Goal: Transaction & Acquisition: Purchase product/service

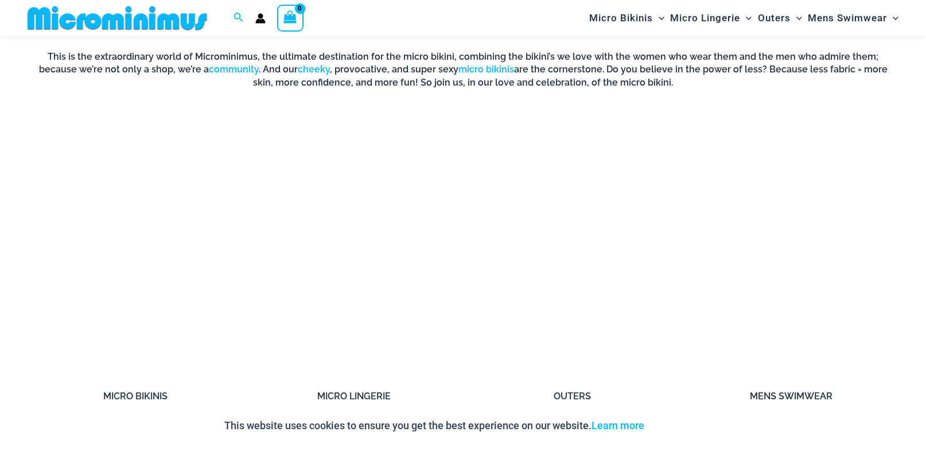
scroll to position [976, 0]
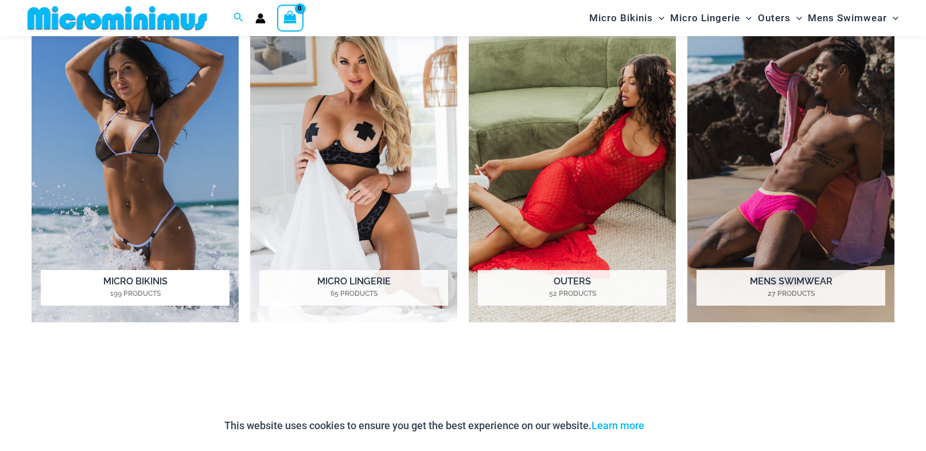
click at [164, 162] on img "Visit product category Micro Bikinis" at bounding box center [135, 162] width 207 height 319
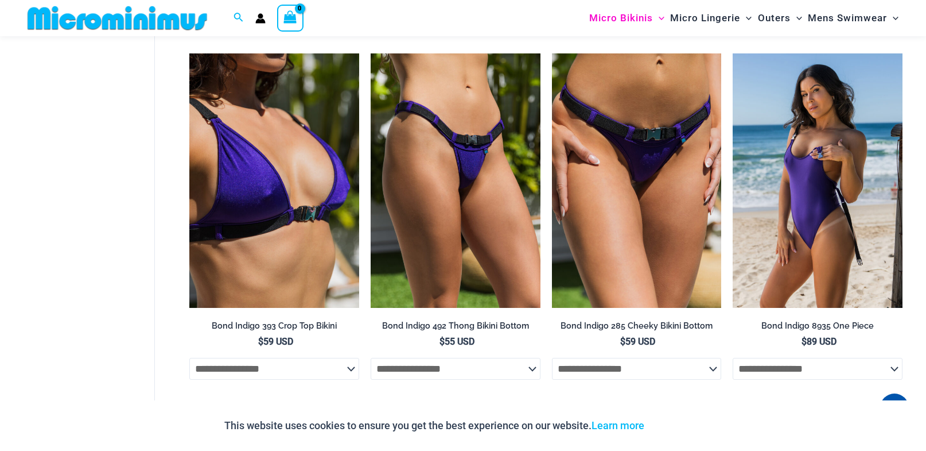
scroll to position [230, 0]
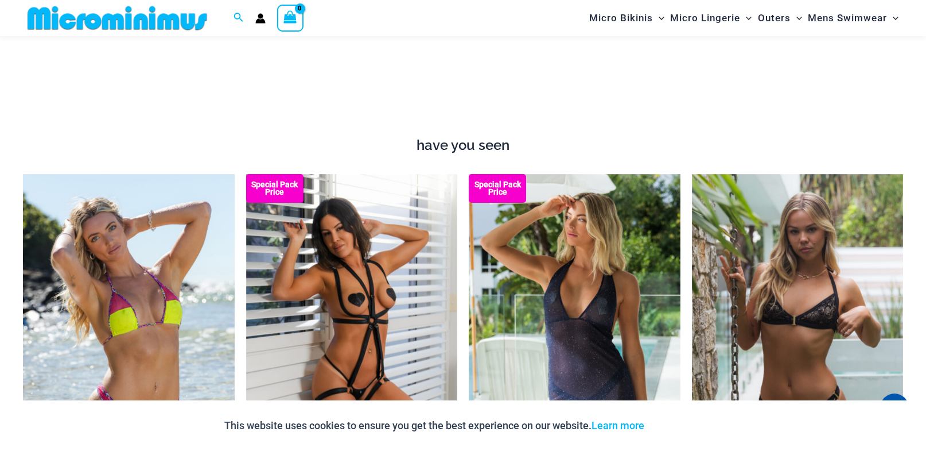
scroll to position [1398, 0]
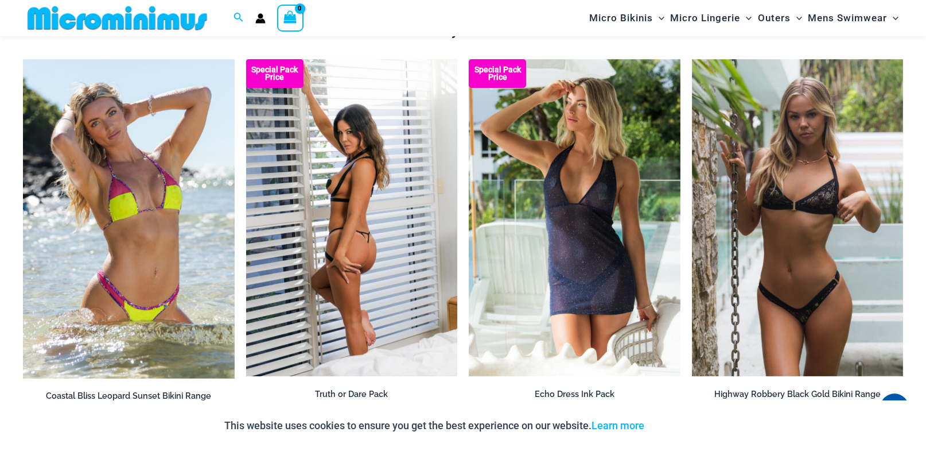
click at [358, 230] on img at bounding box center [352, 217] width 212 height 317
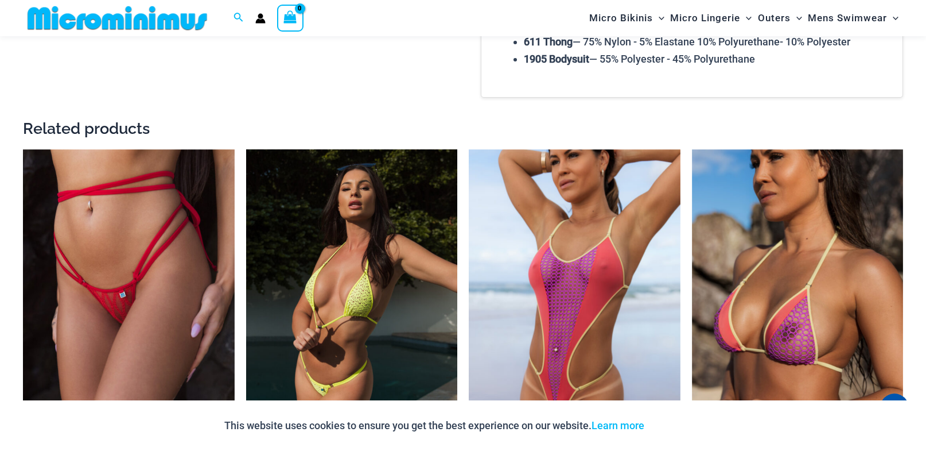
scroll to position [1539, 0]
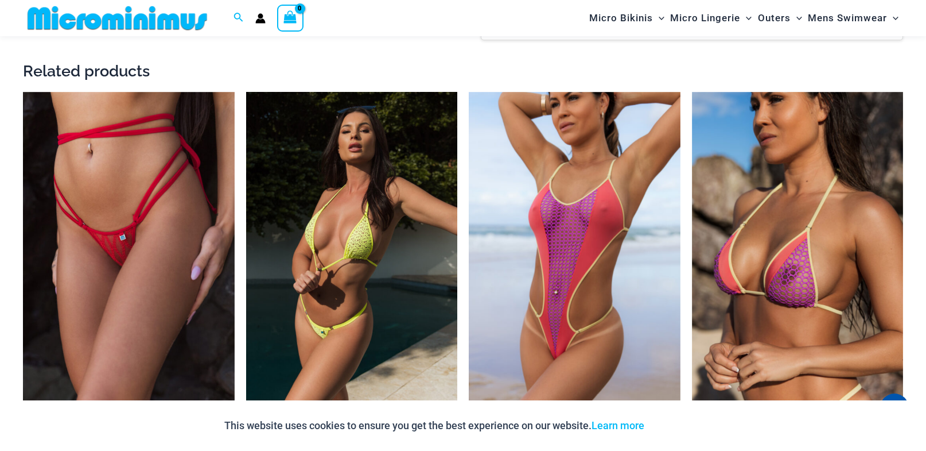
click at [356, 229] on img at bounding box center [352, 250] width 212 height 317
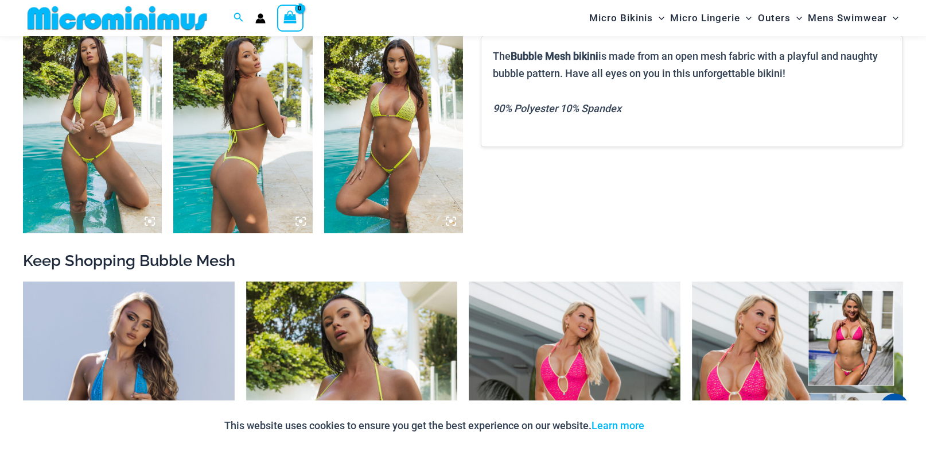
scroll to position [628, 0]
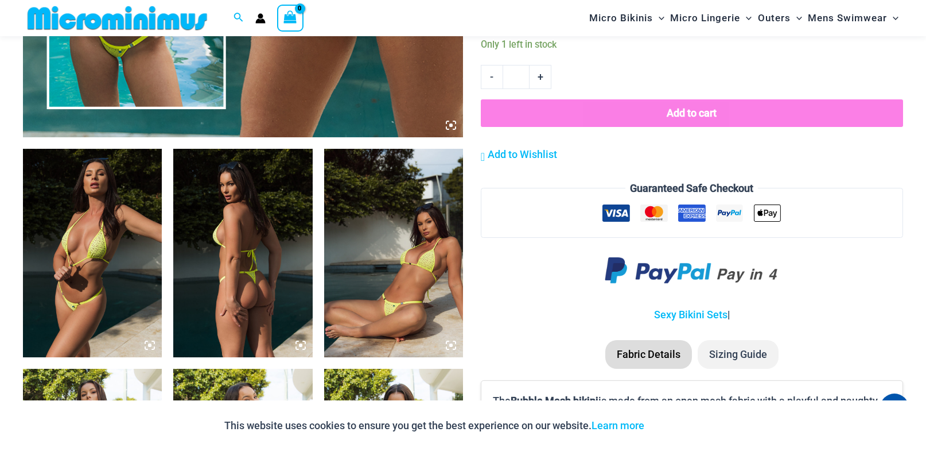
click at [99, 203] on img at bounding box center [92, 253] width 139 height 208
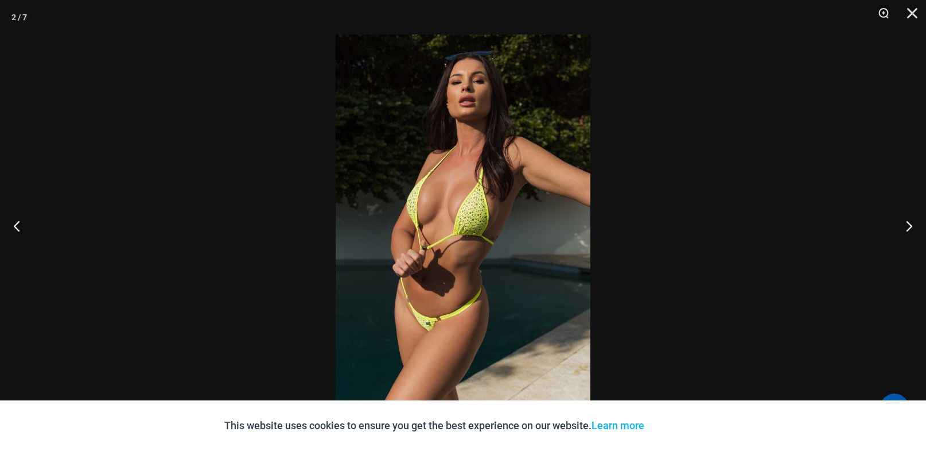
click at [99, 203] on div at bounding box center [463, 225] width 926 height 451
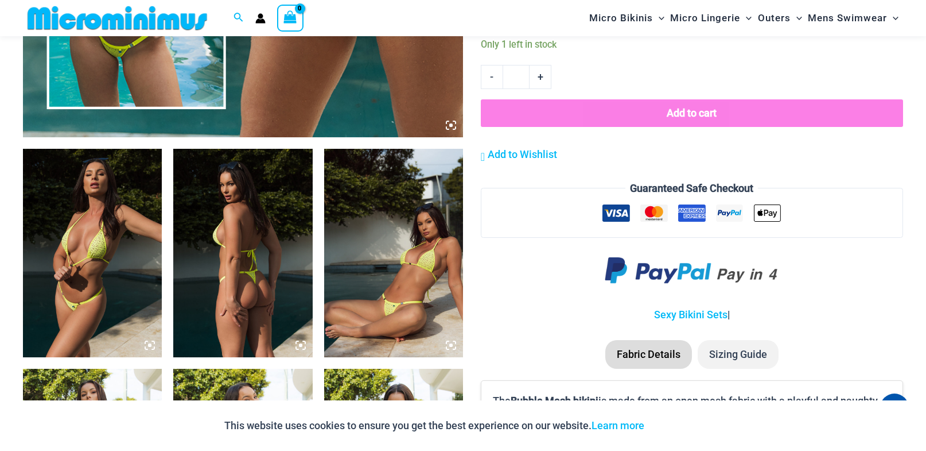
click at [110, 293] on img at bounding box center [92, 253] width 139 height 208
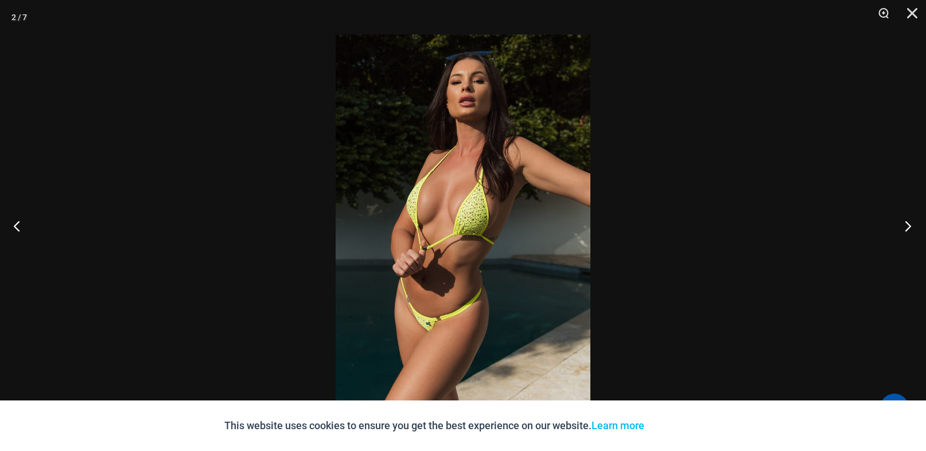
click at [907, 227] on button "Next" at bounding box center [904, 225] width 43 height 57
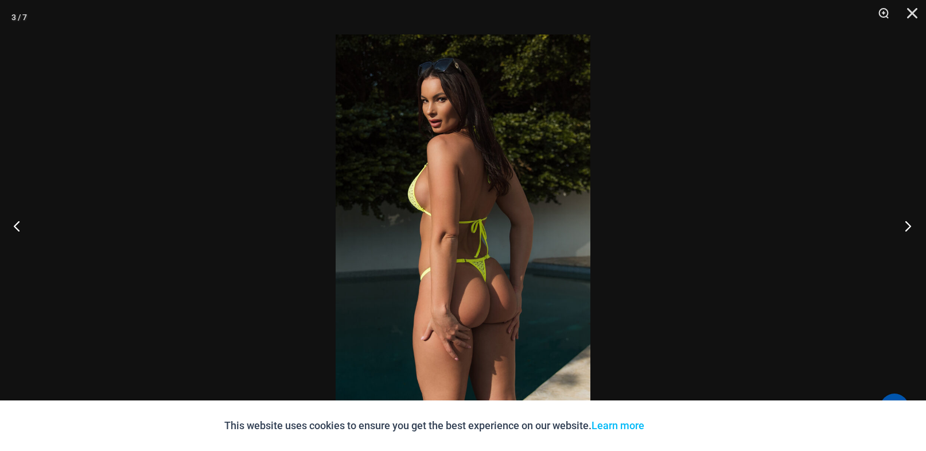
click at [907, 227] on button "Next" at bounding box center [904, 225] width 43 height 57
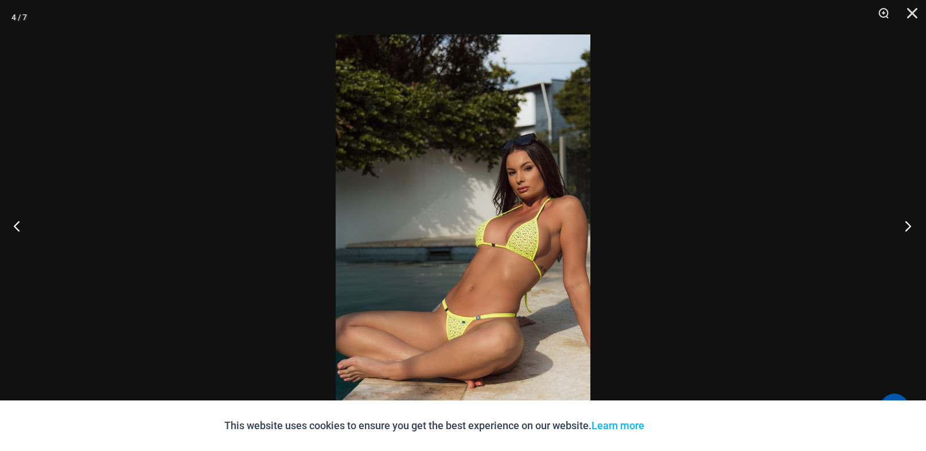
click at [907, 227] on button "Next" at bounding box center [904, 225] width 43 height 57
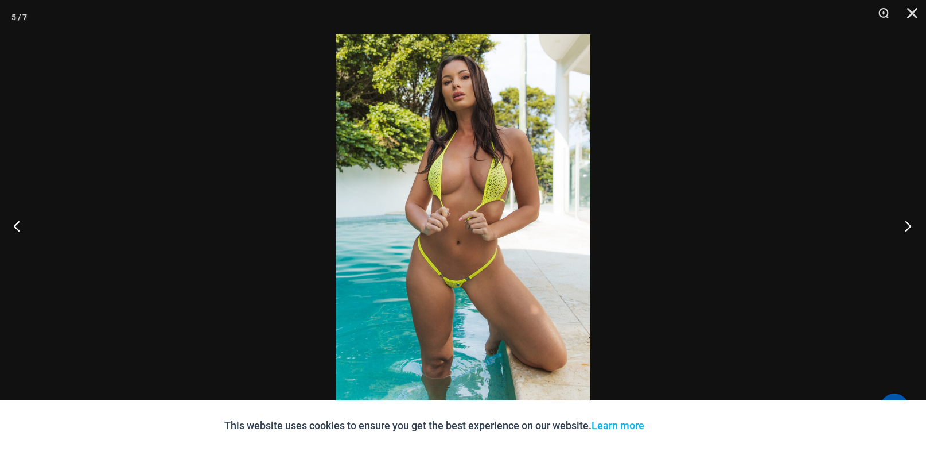
click at [907, 227] on button "Next" at bounding box center [904, 225] width 43 height 57
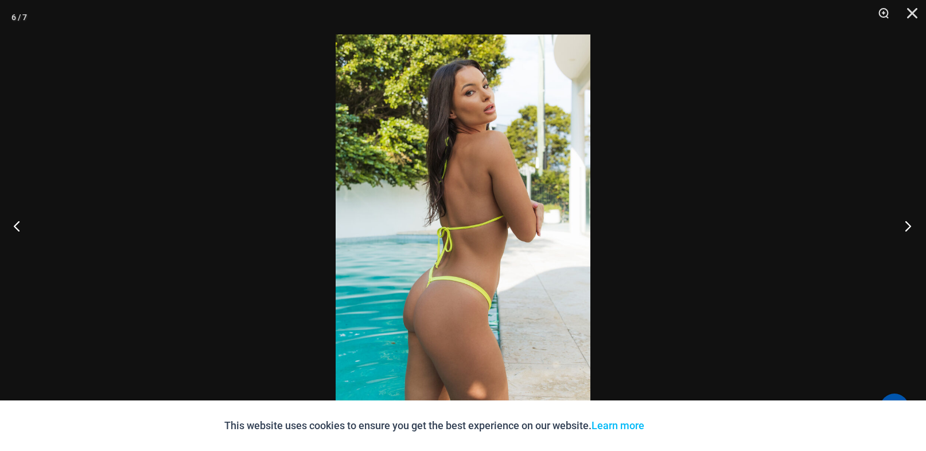
click at [907, 227] on button "Next" at bounding box center [904, 225] width 43 height 57
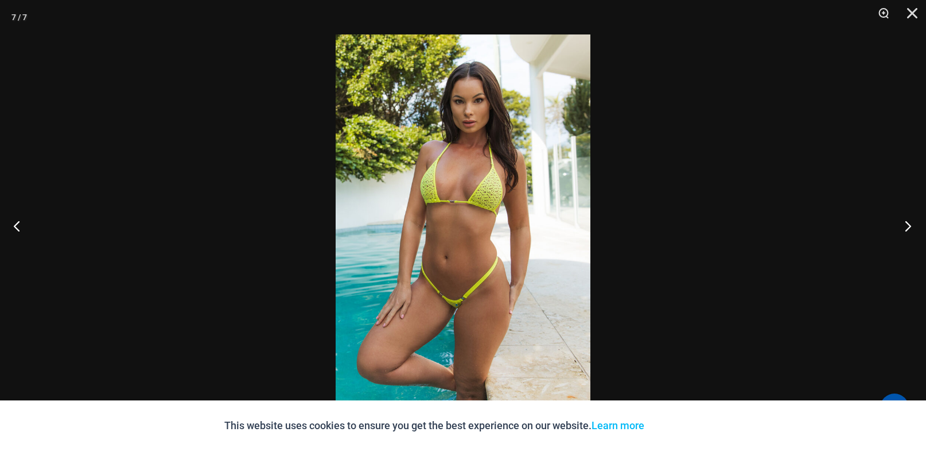
click at [907, 227] on button "Next" at bounding box center [904, 225] width 43 height 57
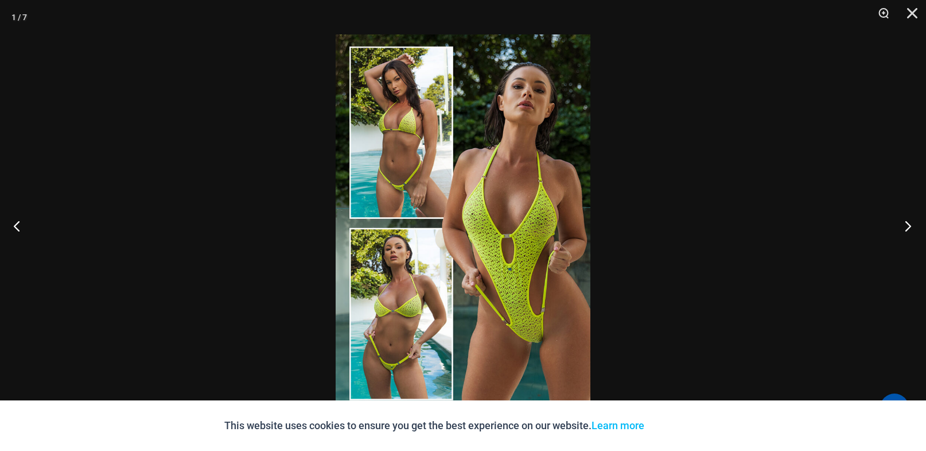
click at [907, 227] on button "Next" at bounding box center [904, 225] width 43 height 57
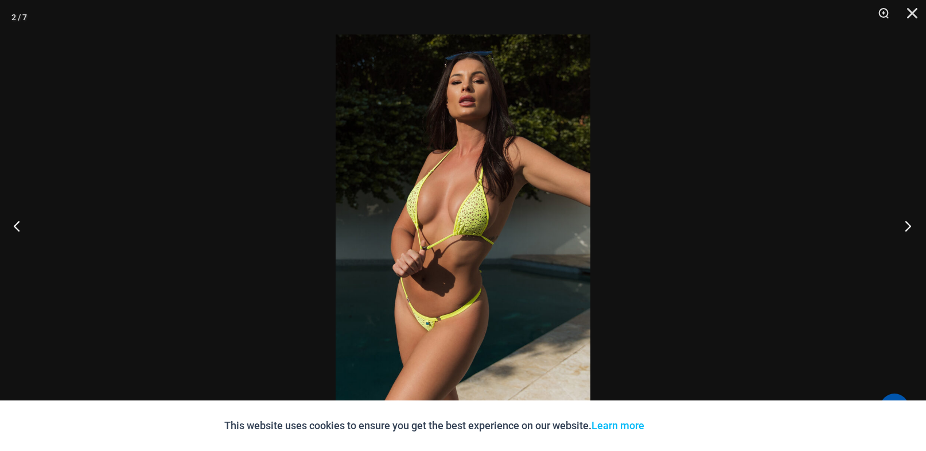
click at [907, 227] on button "Next" at bounding box center [904, 225] width 43 height 57
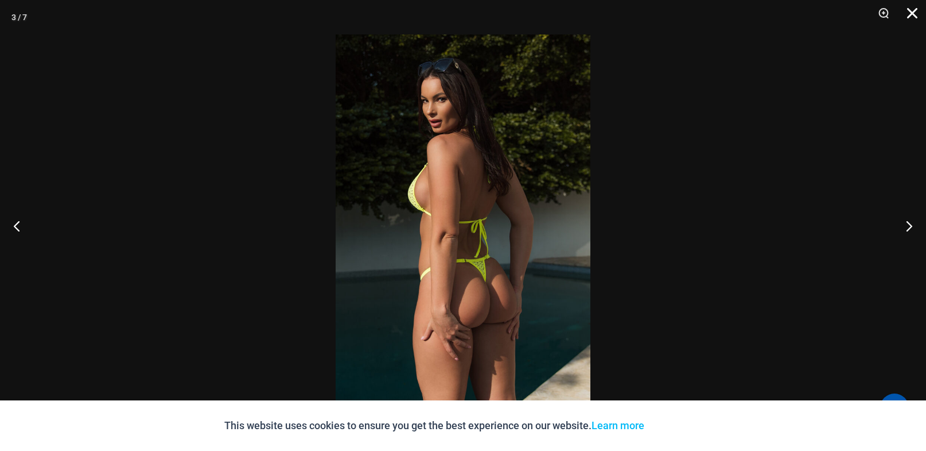
click at [912, 15] on button "Close" at bounding box center [908, 17] width 29 height 34
